Goal: Navigation & Orientation: Find specific page/section

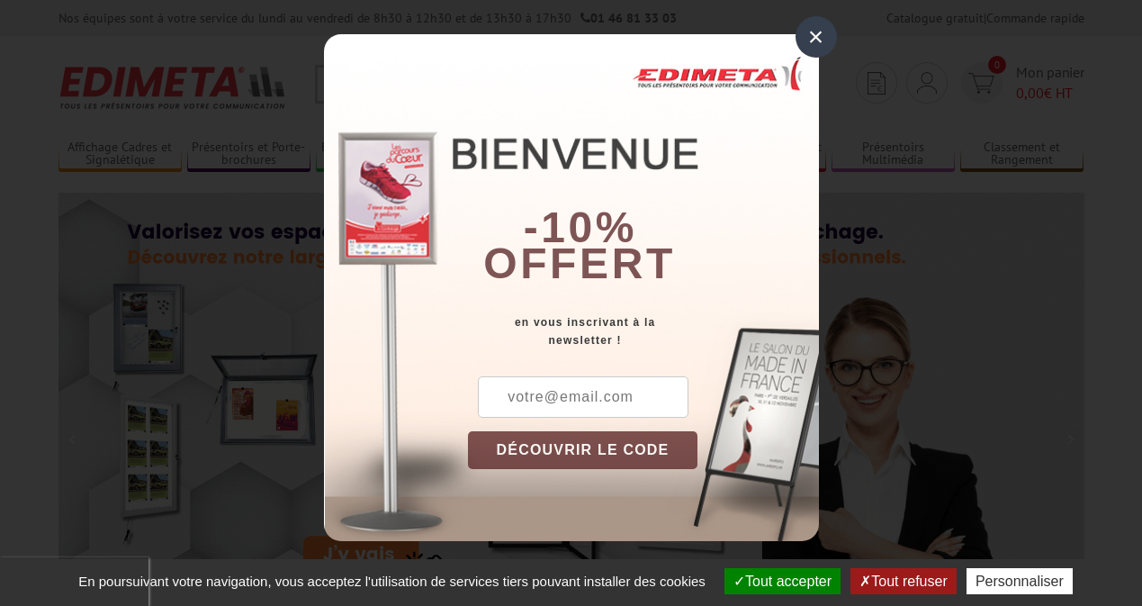
click at [780, 580] on button "Tout accepter" at bounding box center [782, 581] width 116 height 26
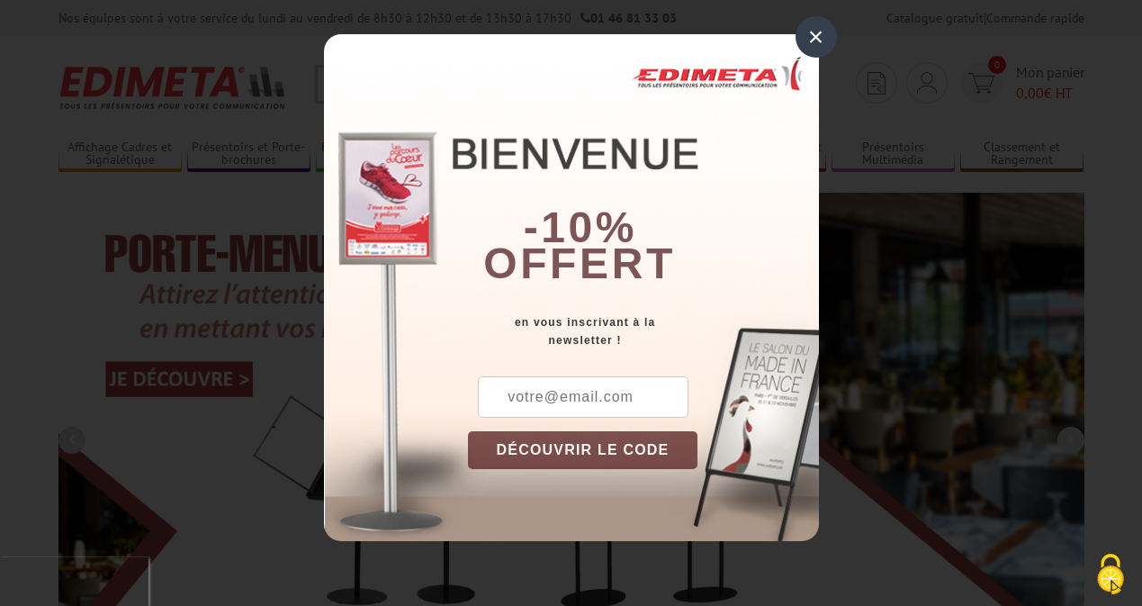
click at [815, 37] on div "×" at bounding box center [816, 36] width 41 height 41
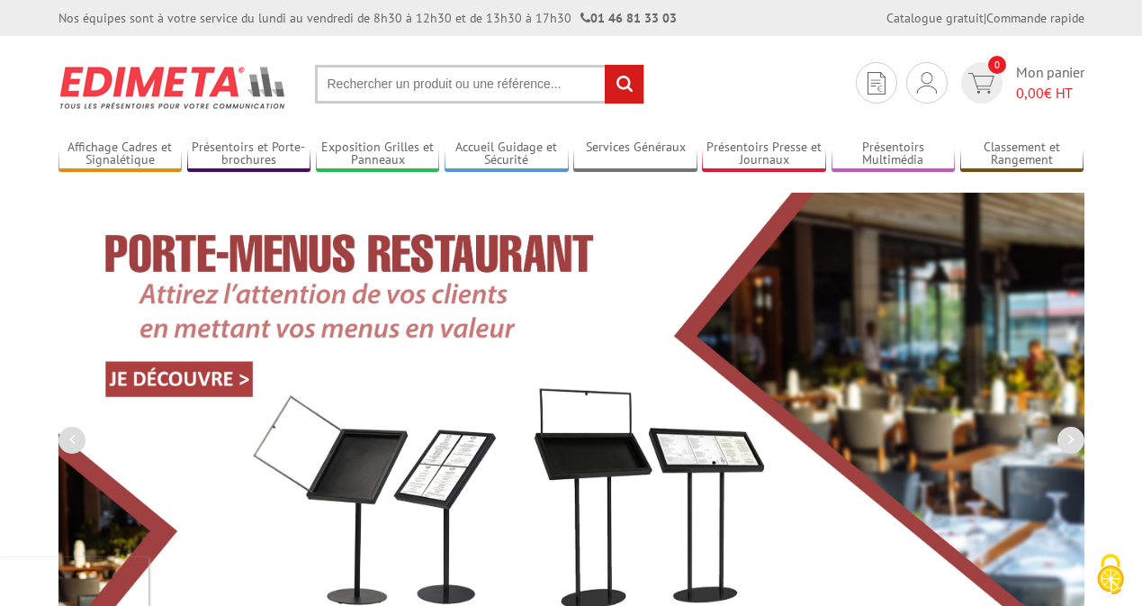
click at [0, 0] on div "Nos équipes sont à votre service du [DATE] au [DATE] de 8h30 à 12h30 et de 13h3…" at bounding box center [571, 18] width 1142 height 36
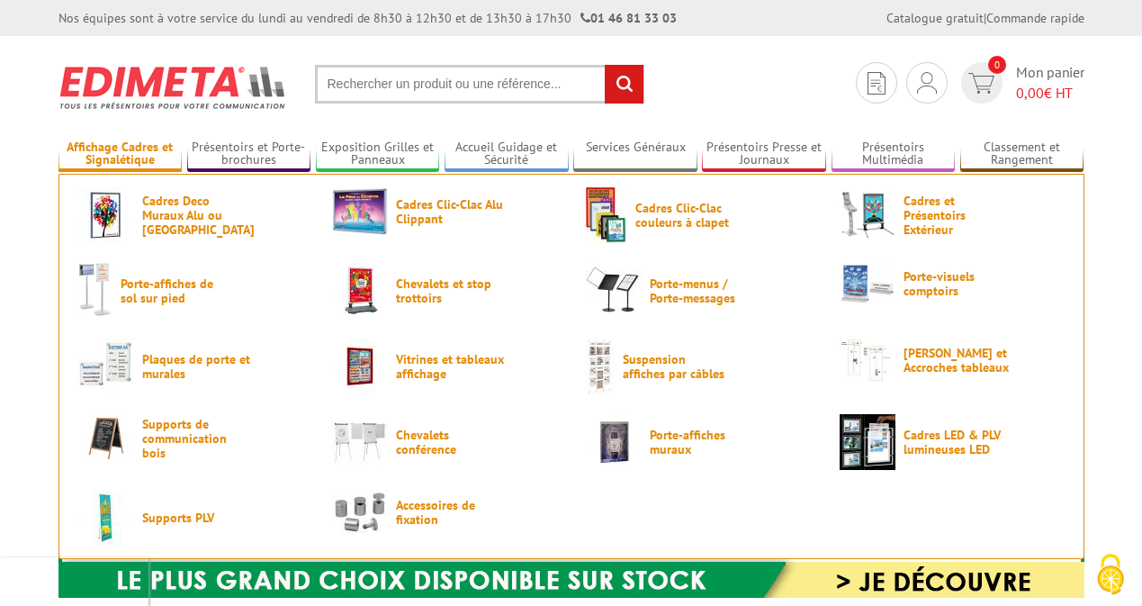
click at [120, 154] on link "Affichage Cadres et Signalétique" at bounding box center [120, 154] width 124 height 30
